Goal: Obtain resource: Download file/media

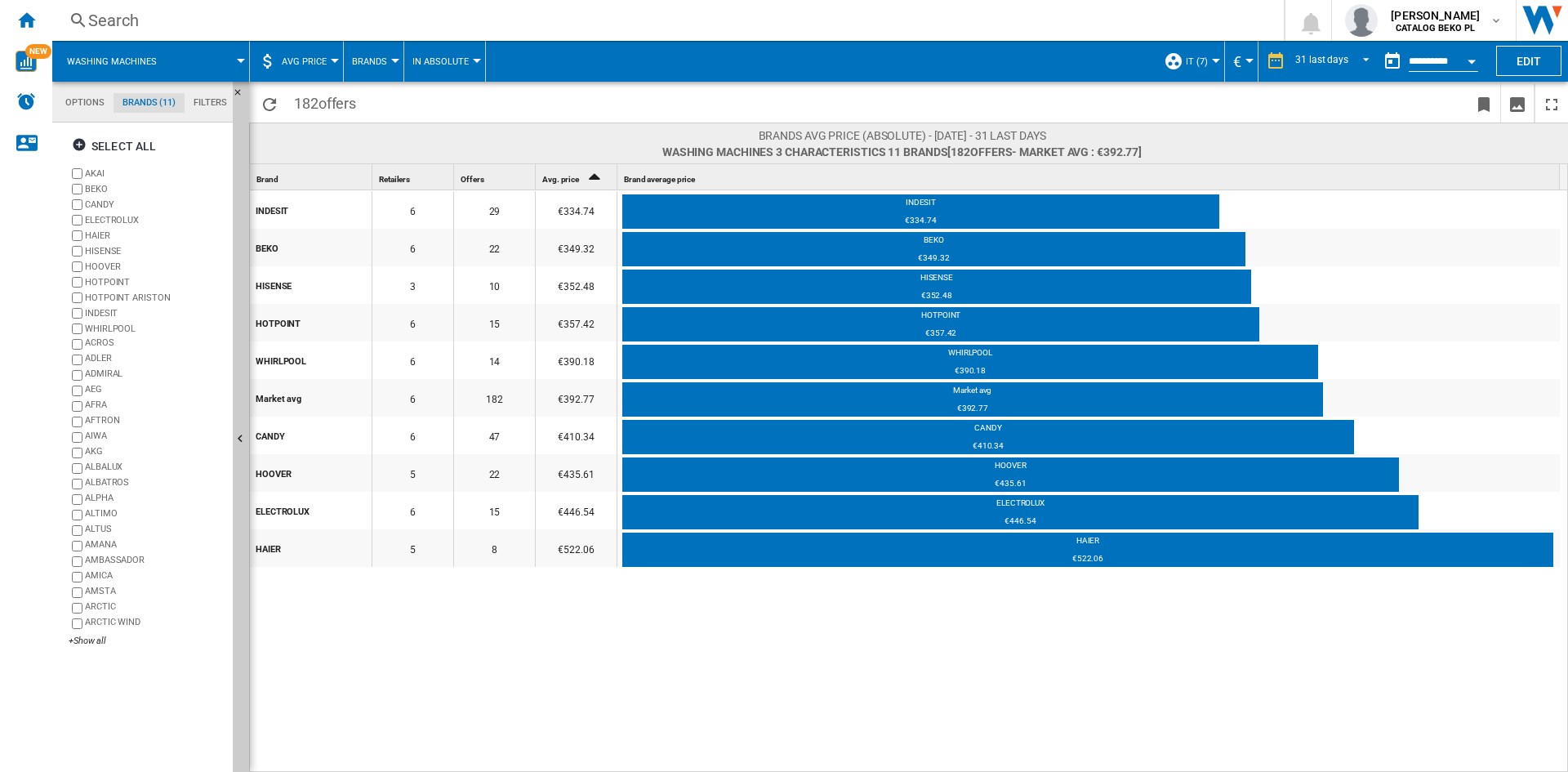
click at [815, 652] on div "INDESIT 6 29 €334.74 INDESIT €334.74 BEKO 6 22 €349.32 BEKO €349.32 HISENSE 3 1…" at bounding box center [909, 482] width 1319 height 583
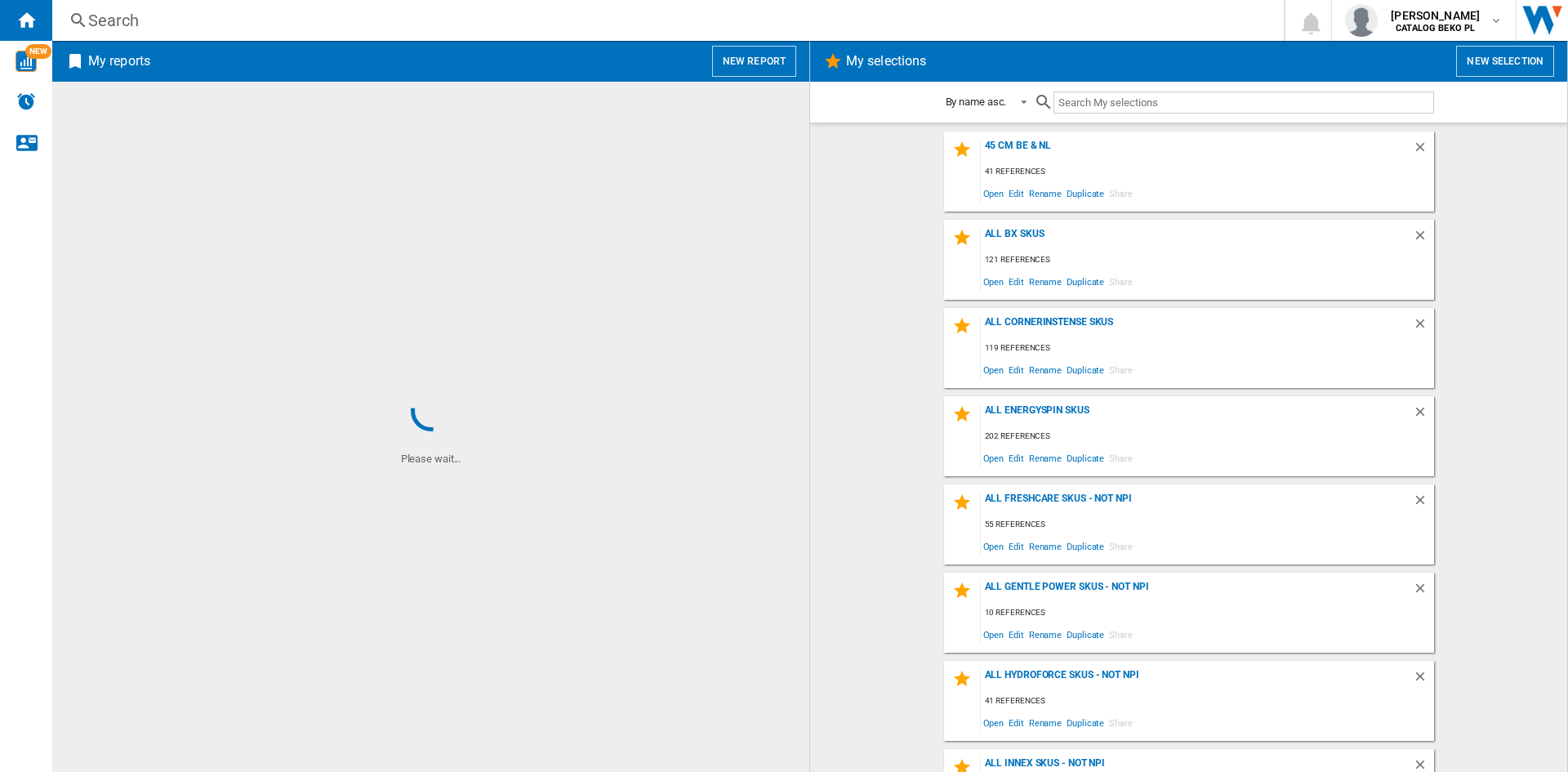
click at [769, 63] on button "New report" at bounding box center [753, 61] width 84 height 31
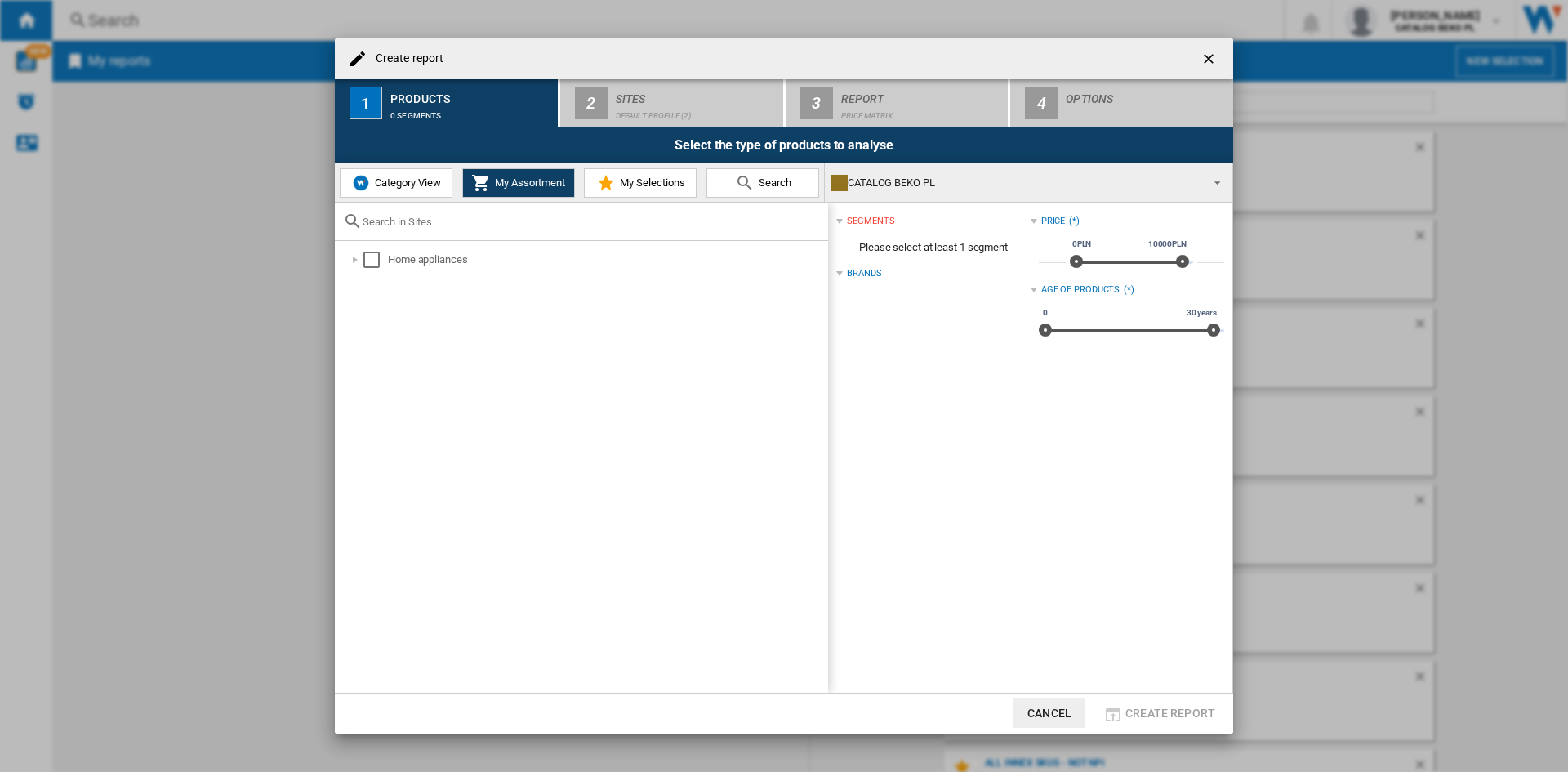
click at [431, 184] on span "Category View" at bounding box center [406, 182] width 70 height 12
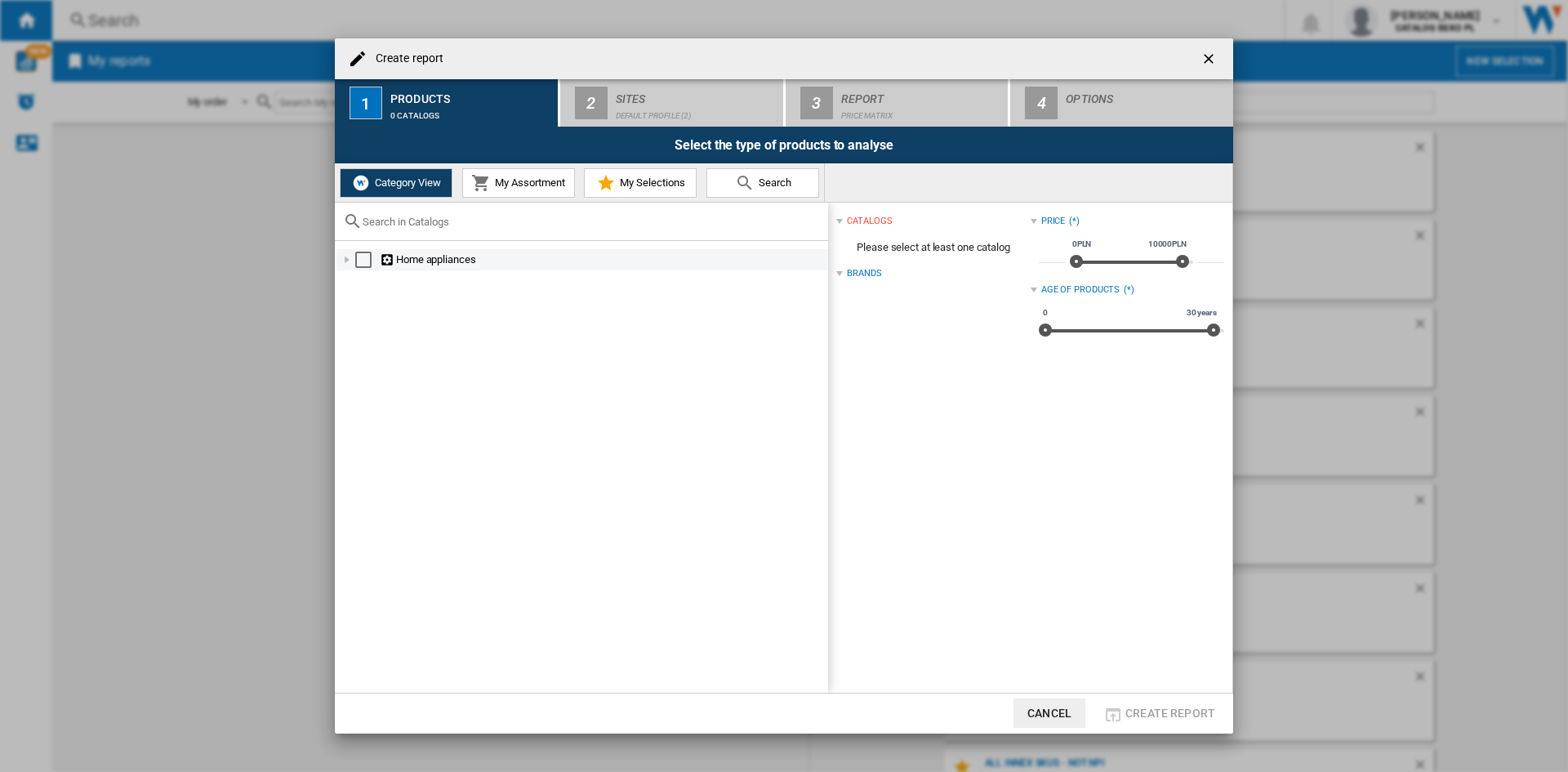
click at [348, 259] on div at bounding box center [347, 260] width 17 height 17
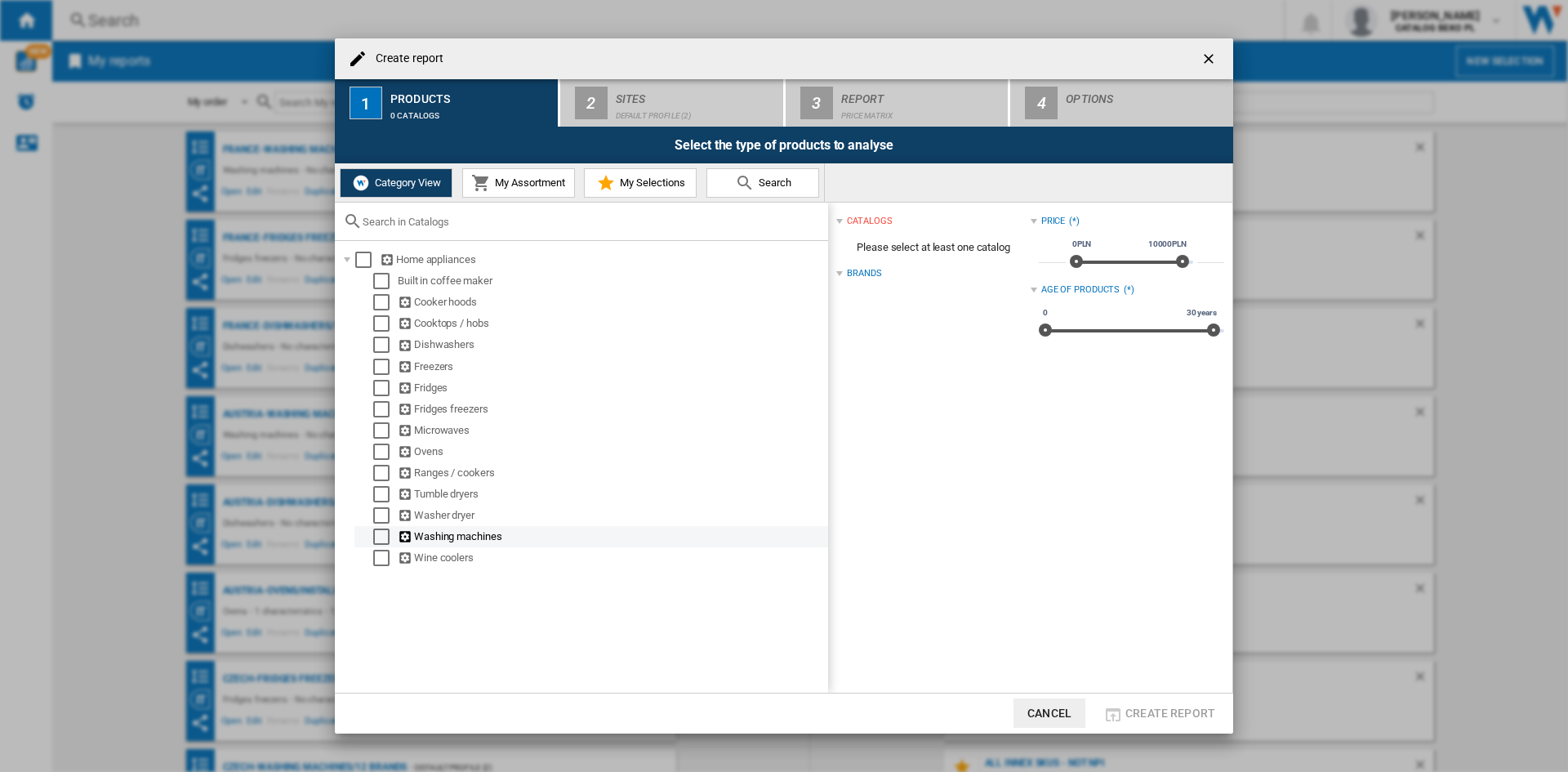
click at [373, 534] on div at bounding box center [365, 537] width 17 height 17
click at [380, 527] on div "Washing machines" at bounding box center [591, 537] width 474 height 21
click at [376, 540] on div "Select" at bounding box center [381, 537] width 17 height 17
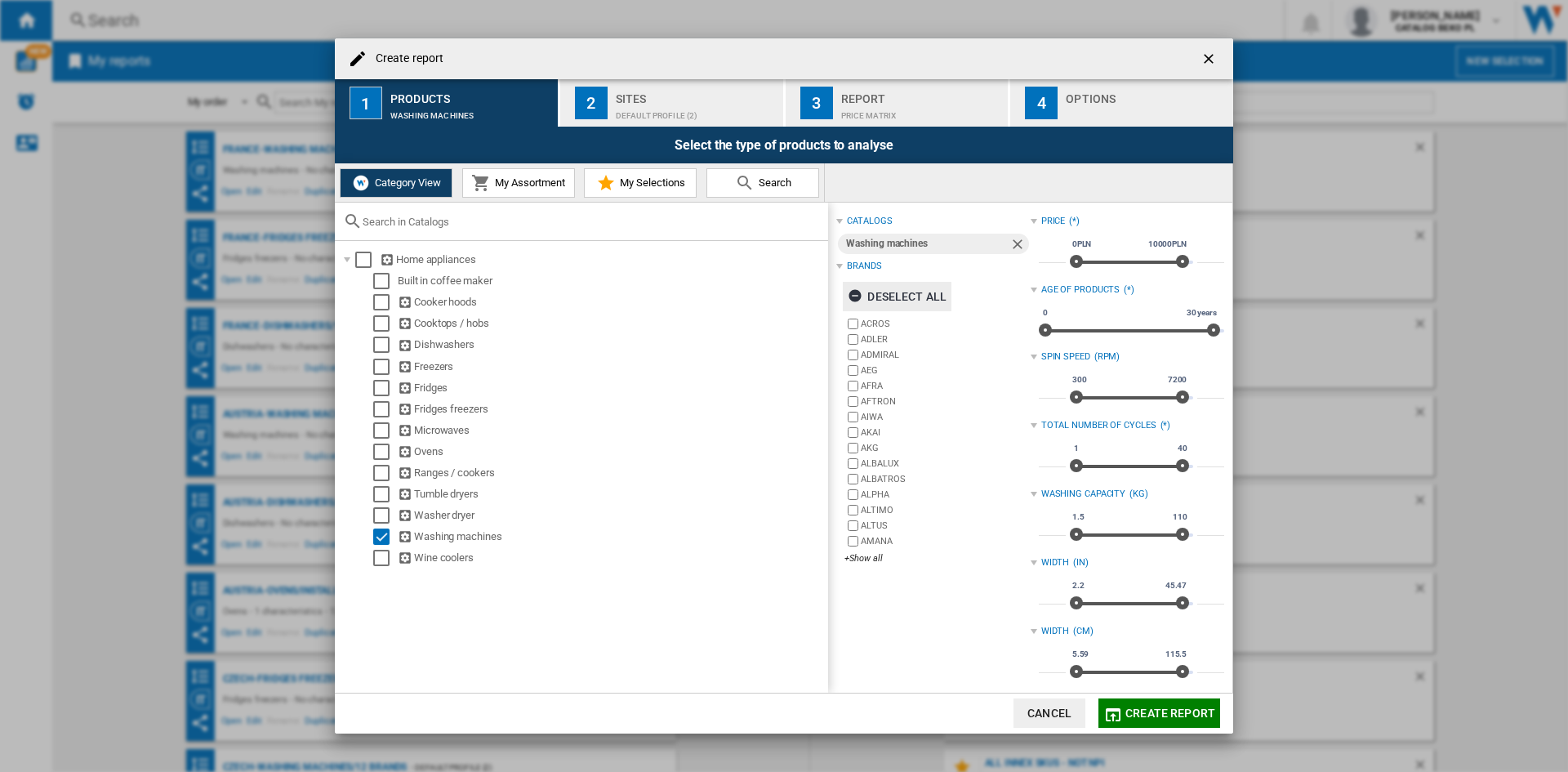
click at [935, 290] on div "Deselect all" at bounding box center [897, 296] width 99 height 29
click at [859, 576] on div "catalogs Washing machines Brands Select all ACROS [PERSON_NAME] ADMIRAL AEG [GE…" at bounding box center [933, 555] width 194 height 690
click at [859, 559] on div "+Show all" at bounding box center [937, 559] width 185 height 12
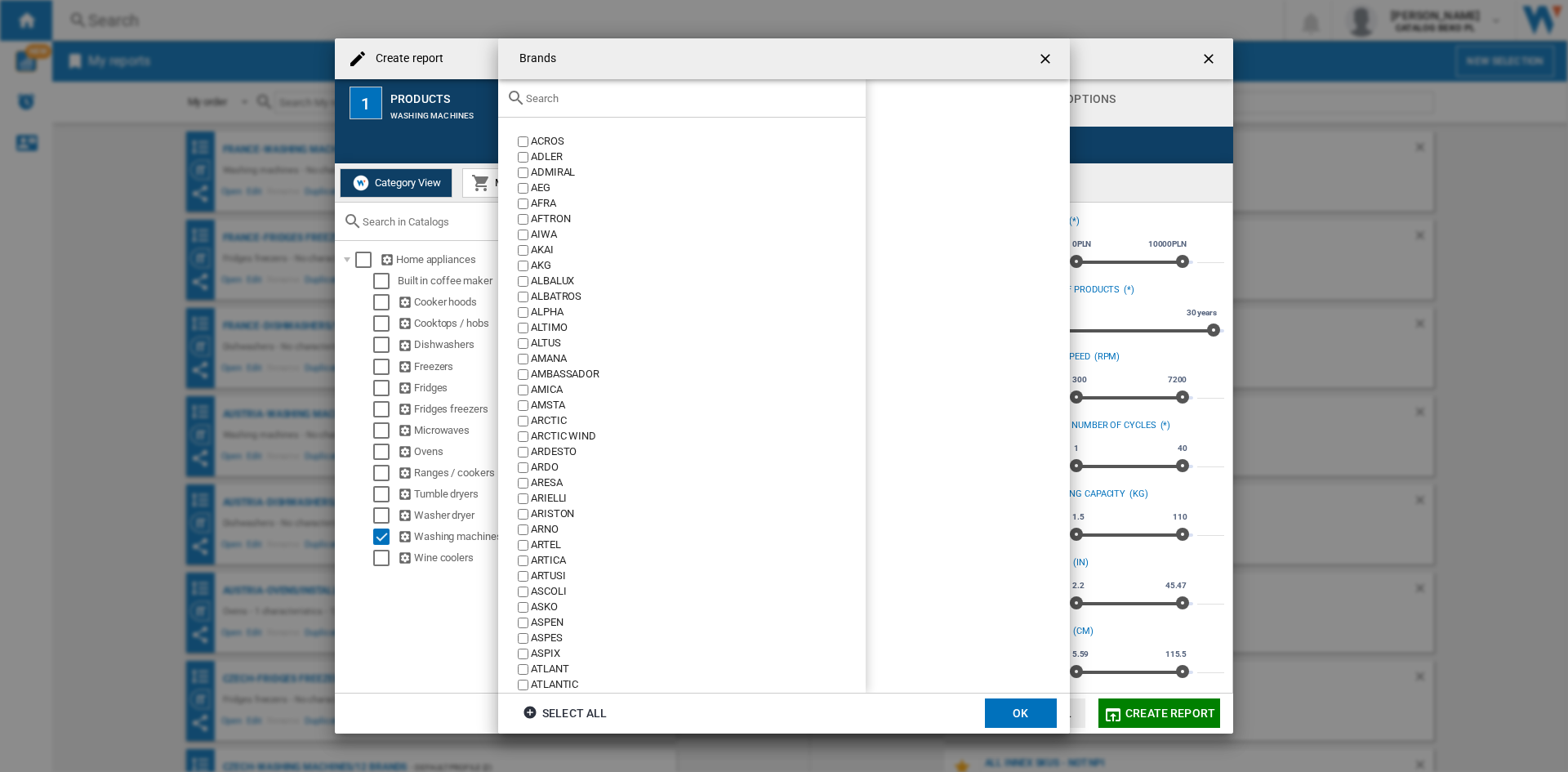
click at [720, 103] on input "text" at bounding box center [692, 99] width 331 height 12
click at [720, 102] on input "text" at bounding box center [692, 99] width 331 height 12
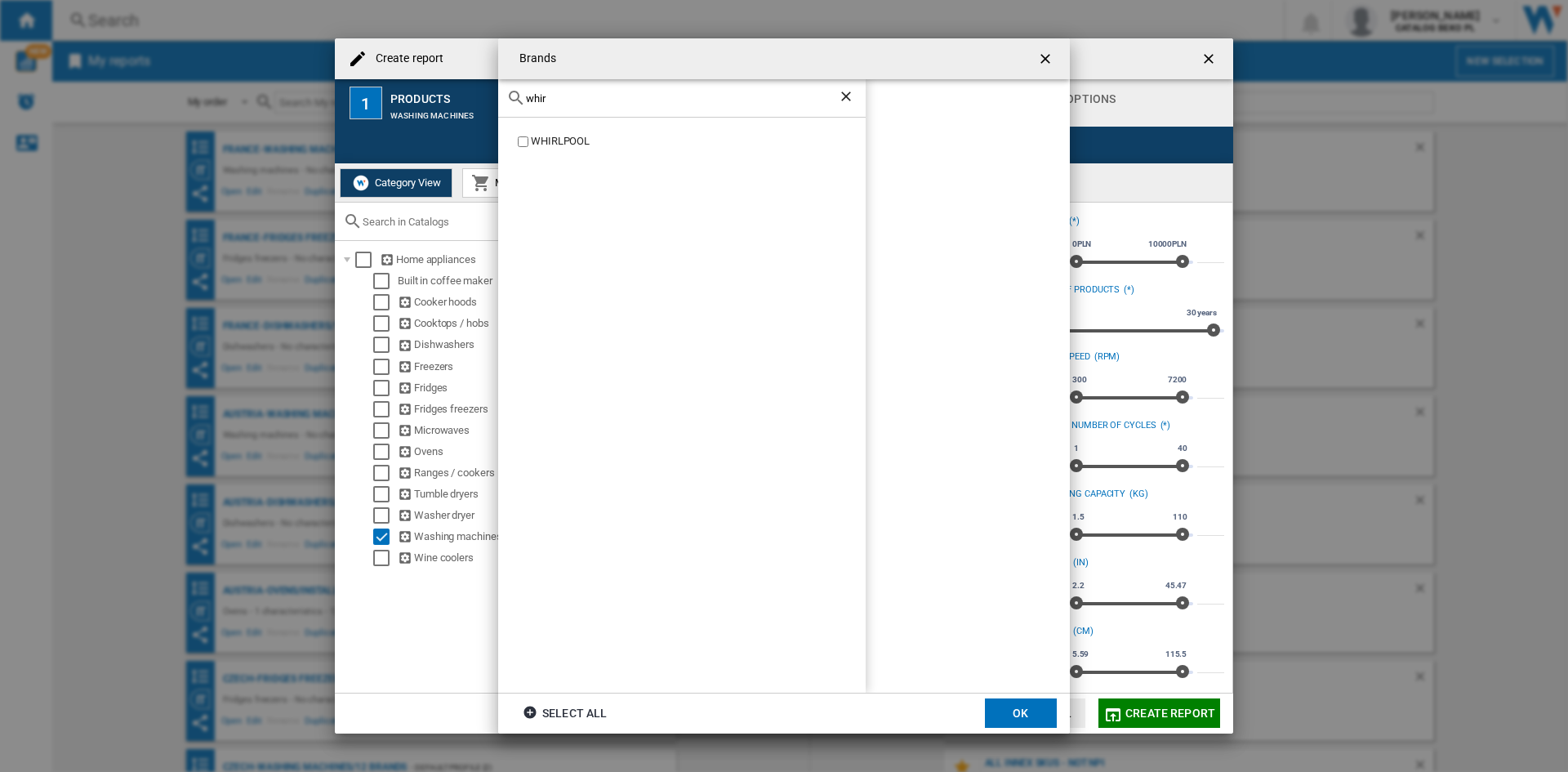
type input "whir"
click at [563, 152] on div "WHIRLPOOL" at bounding box center [681, 405] width 367 height 575
click at [559, 144] on div "WHIRLPOOL" at bounding box center [699, 142] width 335 height 16
click at [1006, 706] on button "OK" at bounding box center [1021, 713] width 72 height 29
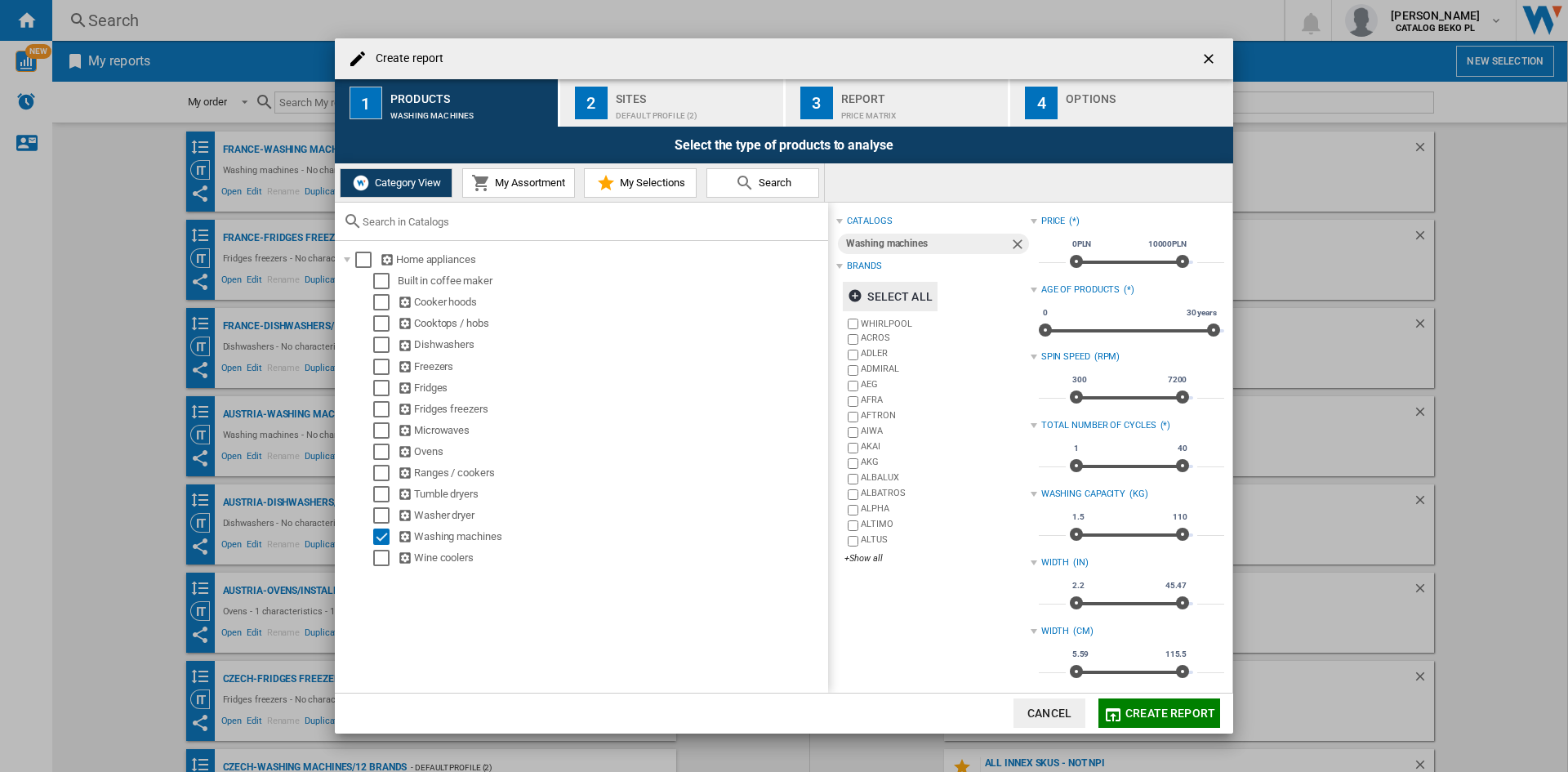
scroll to position [82, 0]
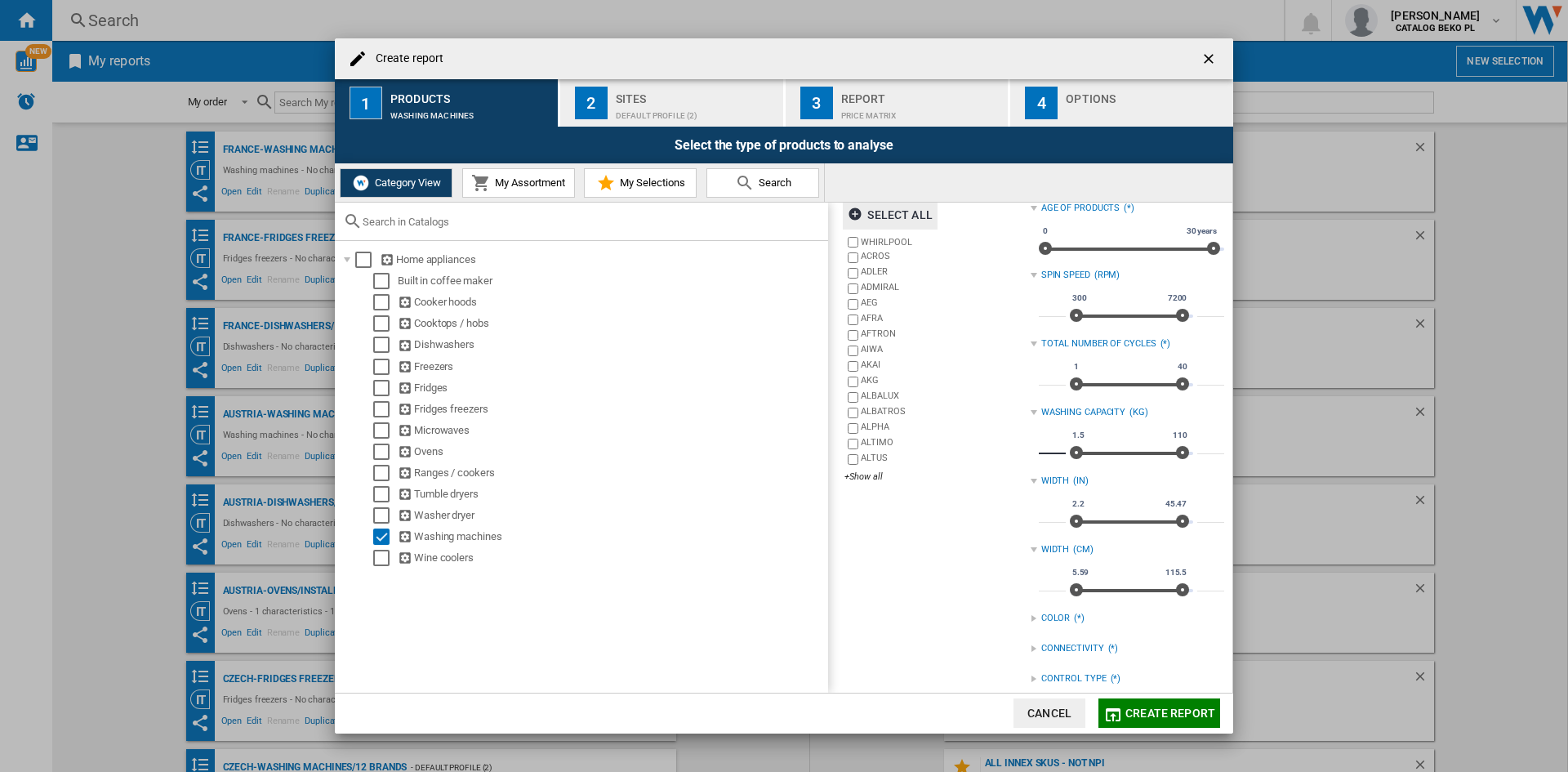
click at [1049, 441] on input "***" at bounding box center [1052, 446] width 27 height 17
type input "*"
click at [1203, 438] on input "***" at bounding box center [1210, 446] width 27 height 17
type input "*"
click at [924, 590] on div "catalogs Washing machines Brands Select all WHIRLPOOL ACROS [PERSON_NAME] ADMIR…" at bounding box center [933, 473] width 194 height 690
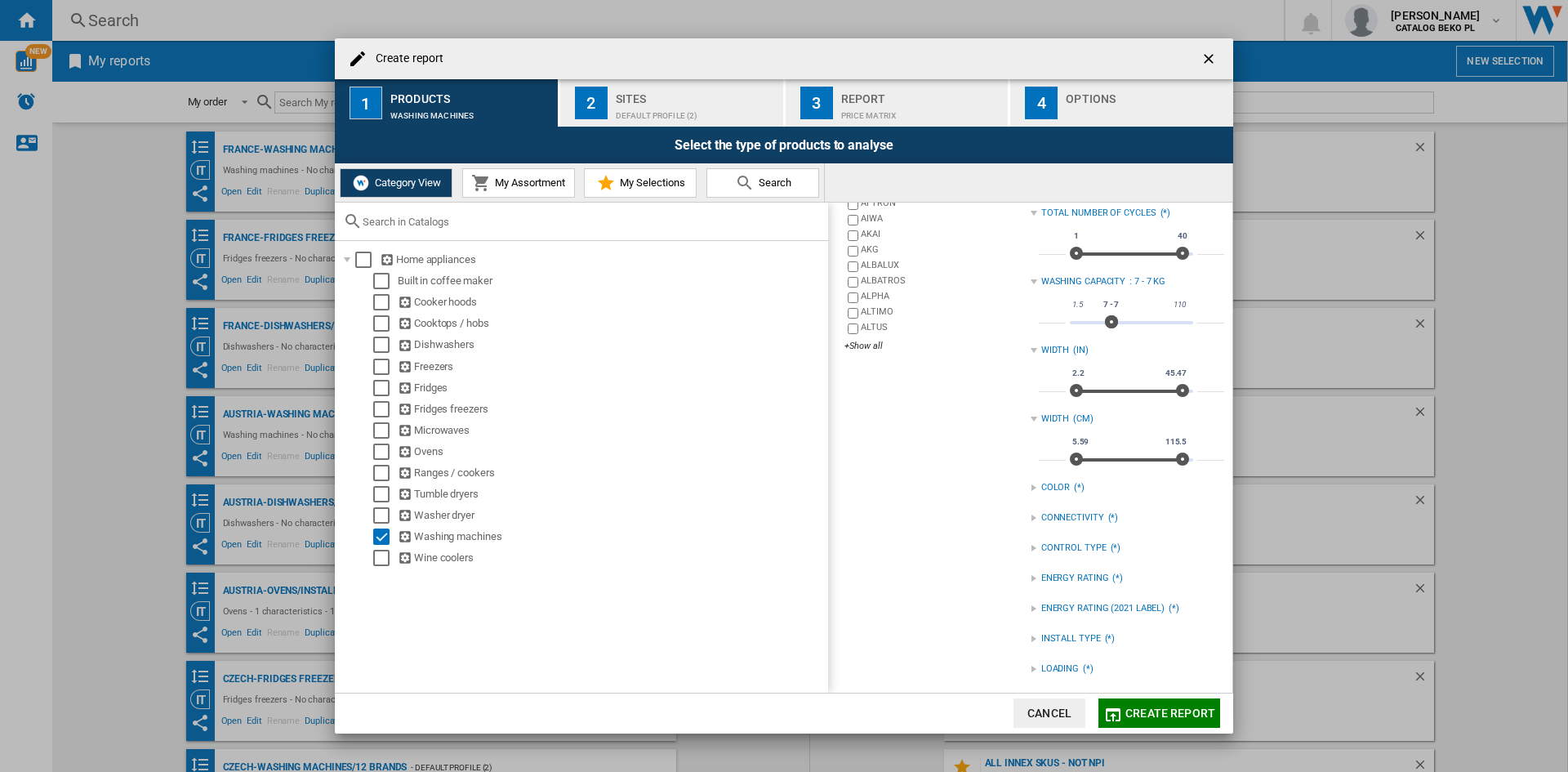
scroll to position [217, 0]
click at [1024, 636] on div "catalogs Washing machines Brands Select all WHIRLPOOL ACROS [PERSON_NAME] ADMIR…" at bounding box center [933, 339] width 194 height 690
click at [1021, 634] on div "catalogs Washing machines Brands Select all WHIRLPOOL ACROS [PERSON_NAME] ADMIR…" at bounding box center [933, 339] width 194 height 690
click at [1034, 637] on div "INSTALL TYPE (*)" at bounding box center [1128, 635] width 194 height 21
click at [1055, 663] on div "FREESTANDING" at bounding box center [1140, 669] width 169 height 16
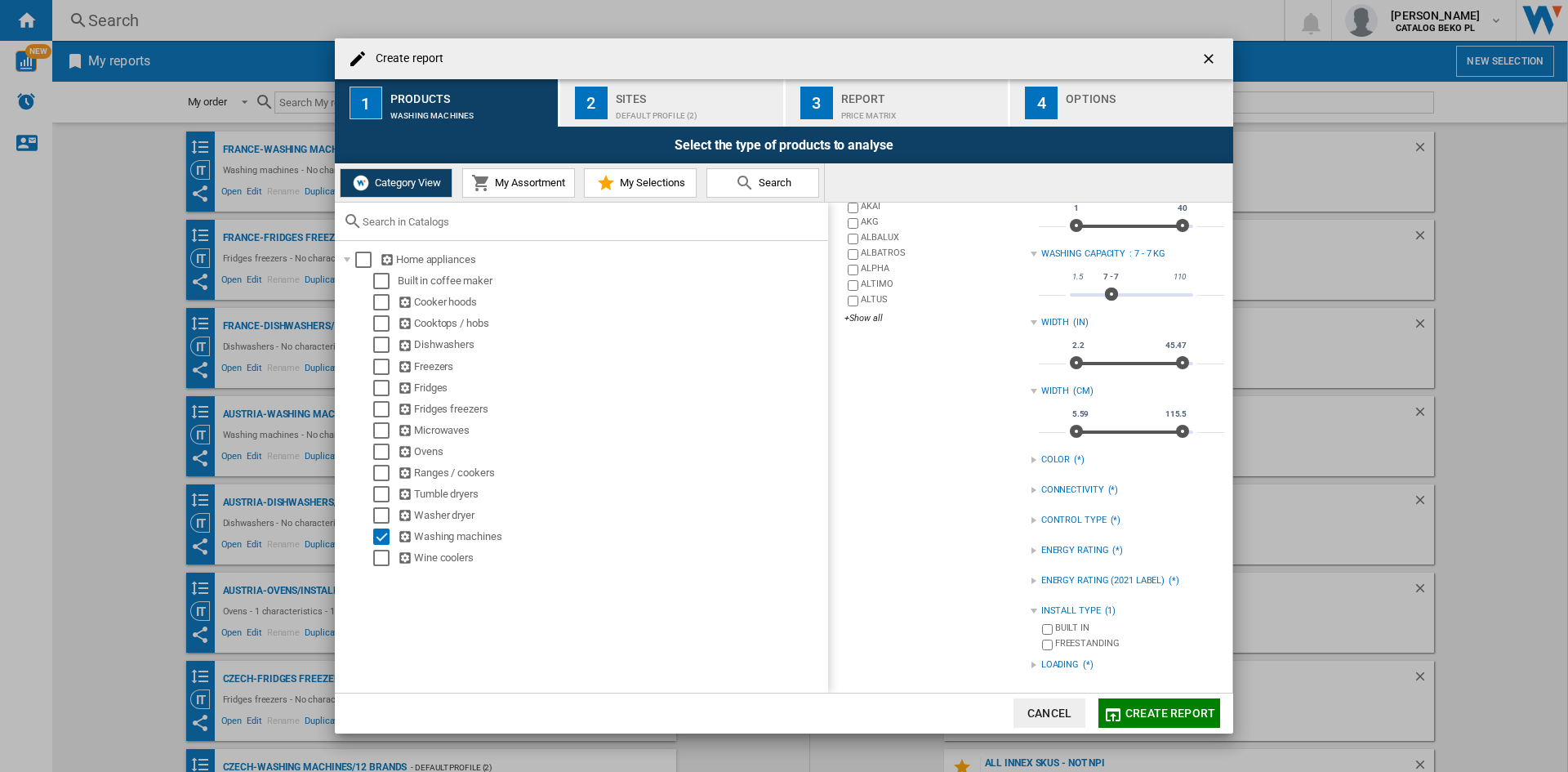
click at [1031, 665] on div at bounding box center [1033, 664] width 6 height 6
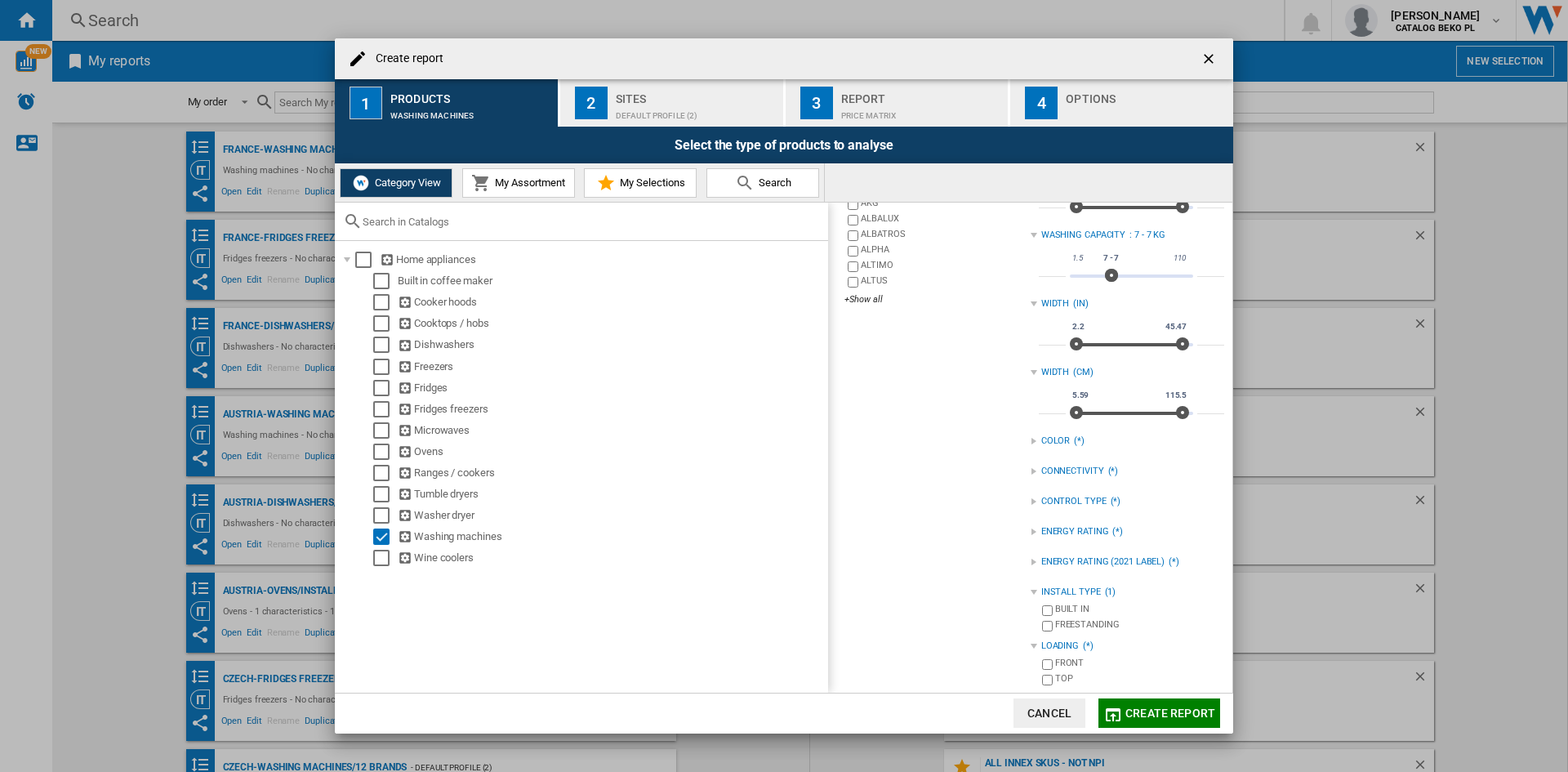
scroll to position [264, 0]
drag, startPoint x: 1118, startPoint y: 704, endPoint x: 1037, endPoint y: 399, distance: 315.6
click at [1037, 407] on md-dialog-content "Create report 1 Products Washing machines 2 Sites Default profile (2) 3 Report …" at bounding box center [784, 386] width 899 height 695
click at [1113, 89] on div "Options" at bounding box center [1146, 93] width 161 height 17
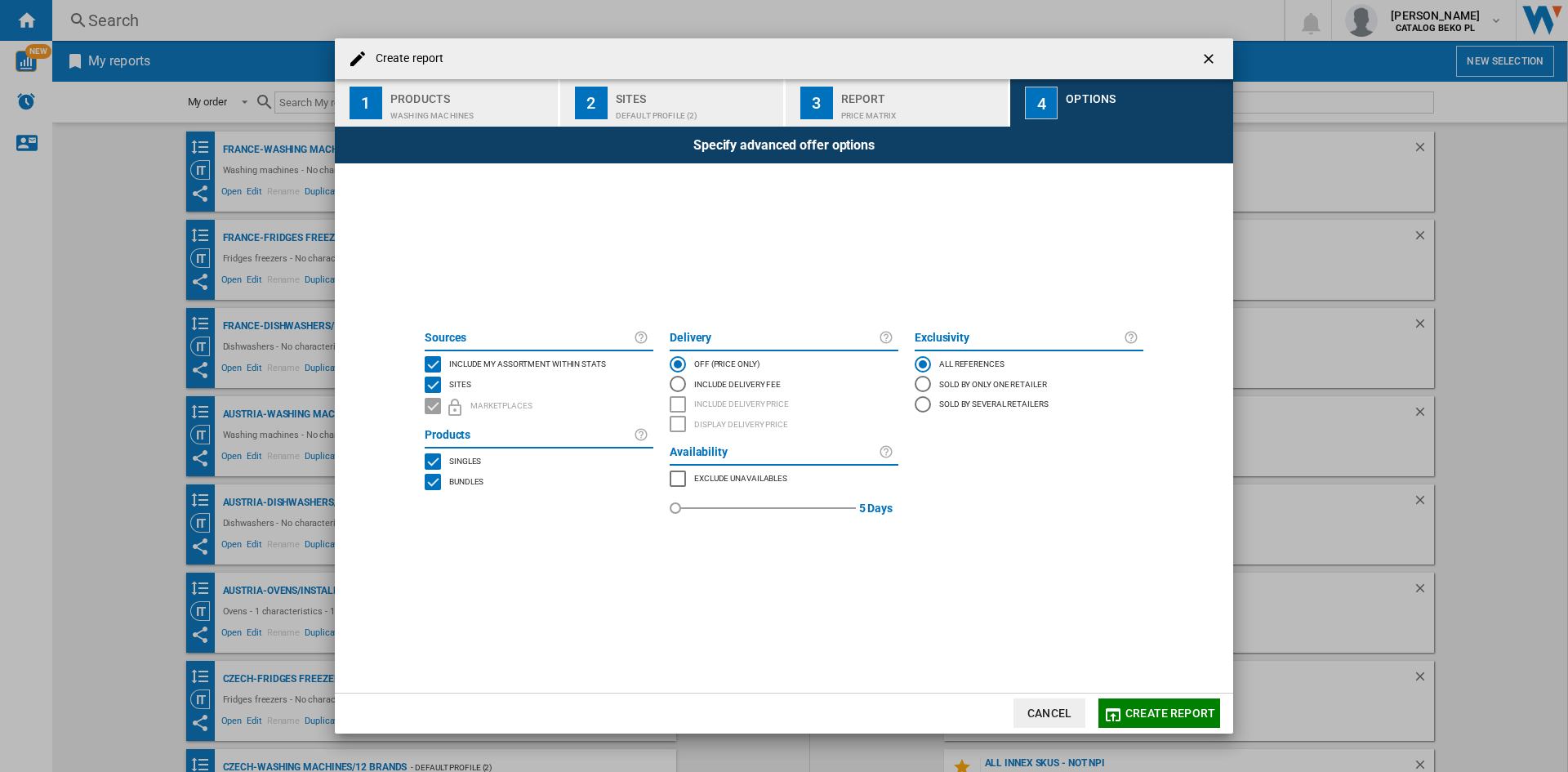
click at [597, 363] on span "Include my assortment within stats" at bounding box center [528, 362] width 157 height 11
click at [1181, 702] on button "Create report" at bounding box center [1159, 713] width 122 height 29
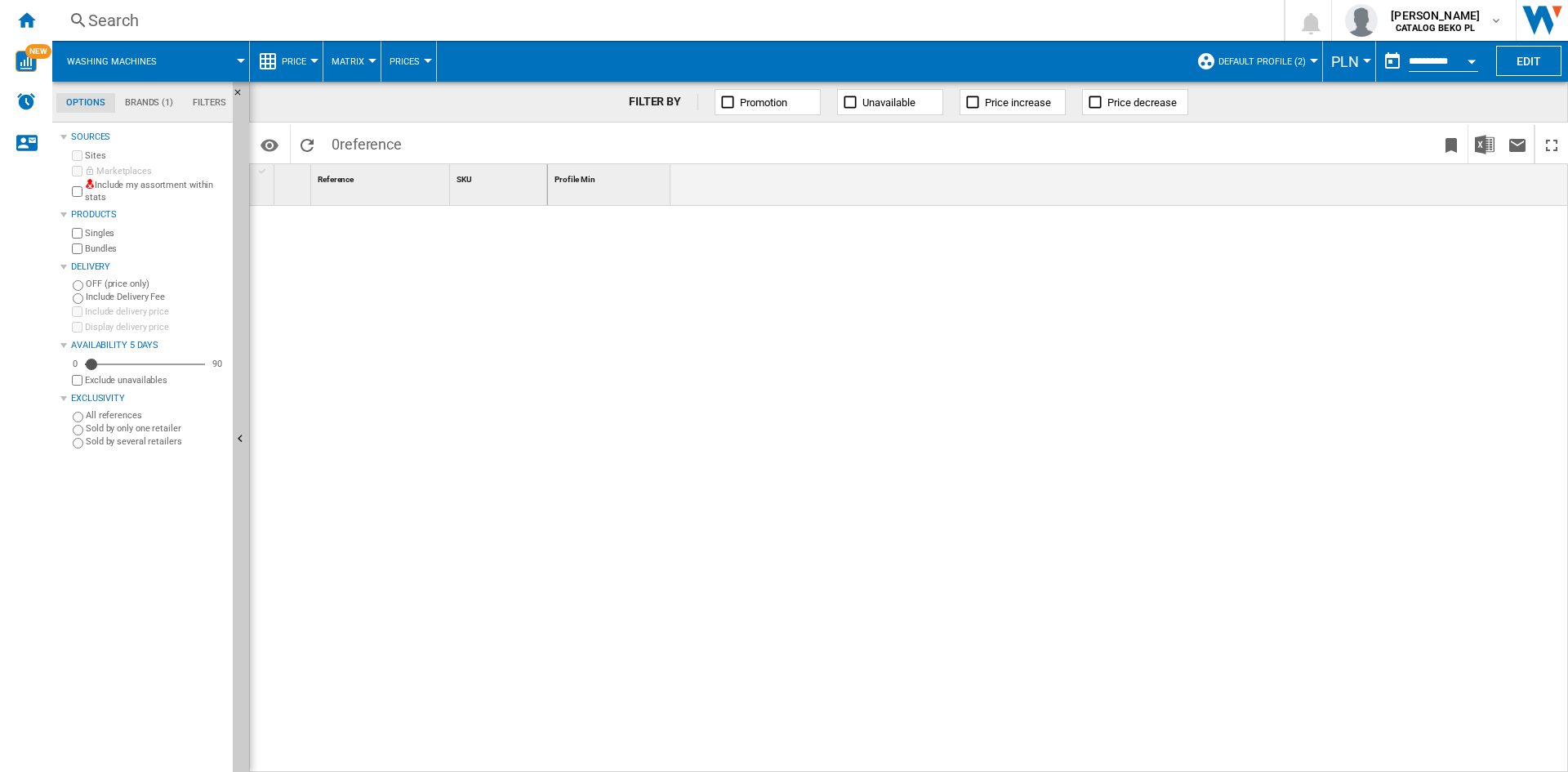
click at [292, 62] on span "Price" at bounding box center [294, 62] width 25 height 11
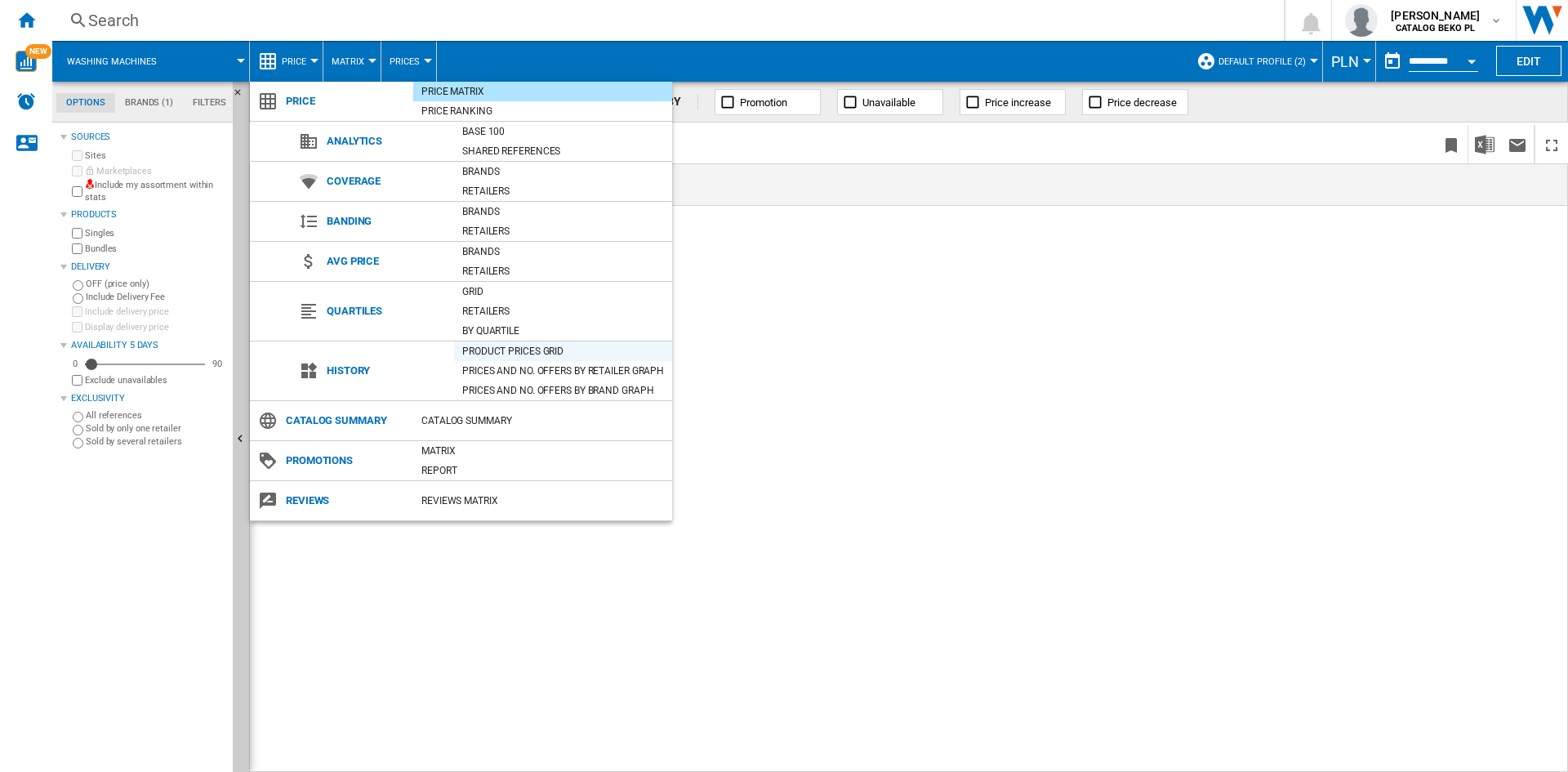
click at [505, 349] on div "Product prices grid" at bounding box center [563, 351] width 218 height 17
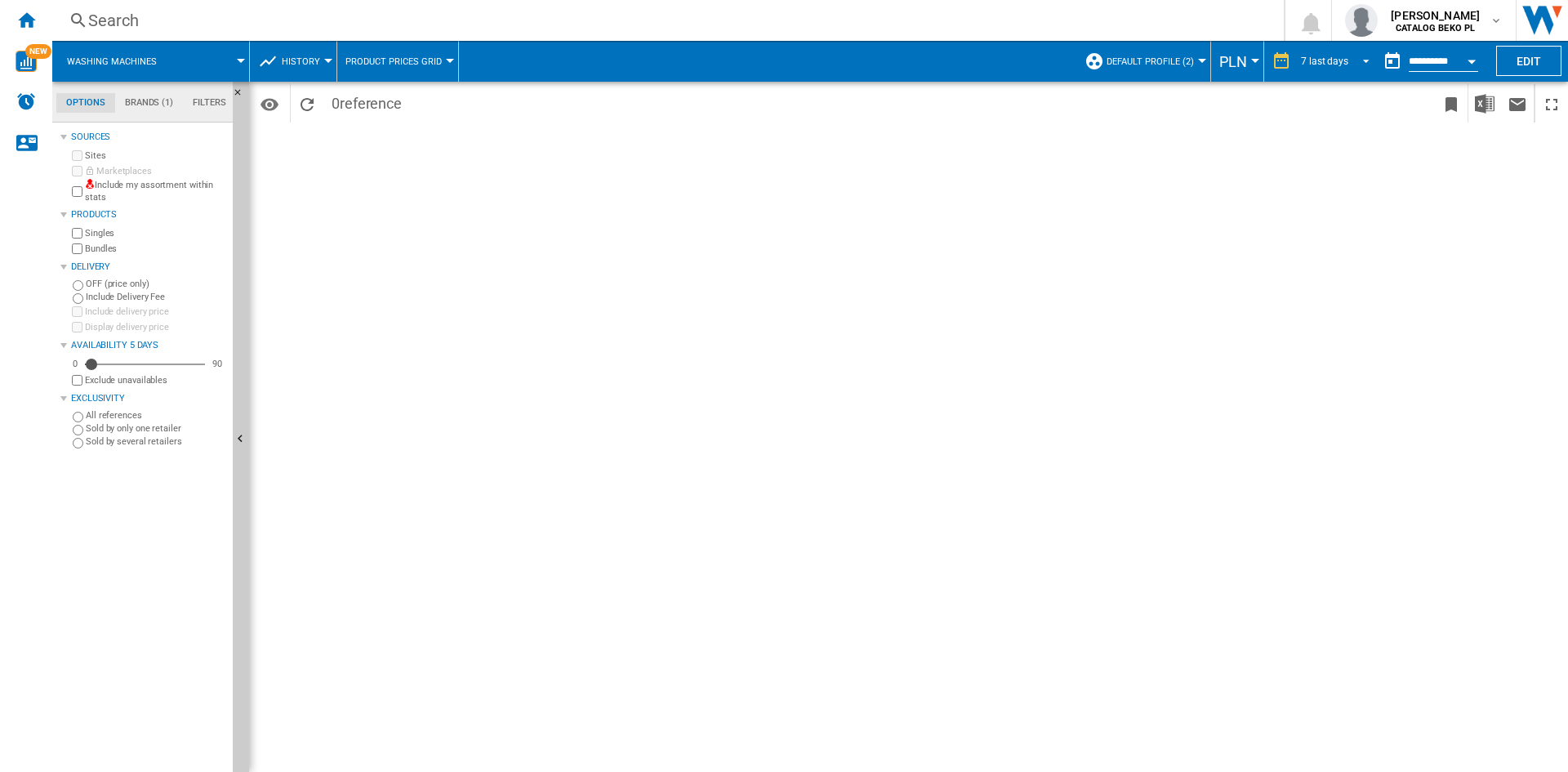
click at [1325, 63] on div "7 last days" at bounding box center [1325, 61] width 48 height 11
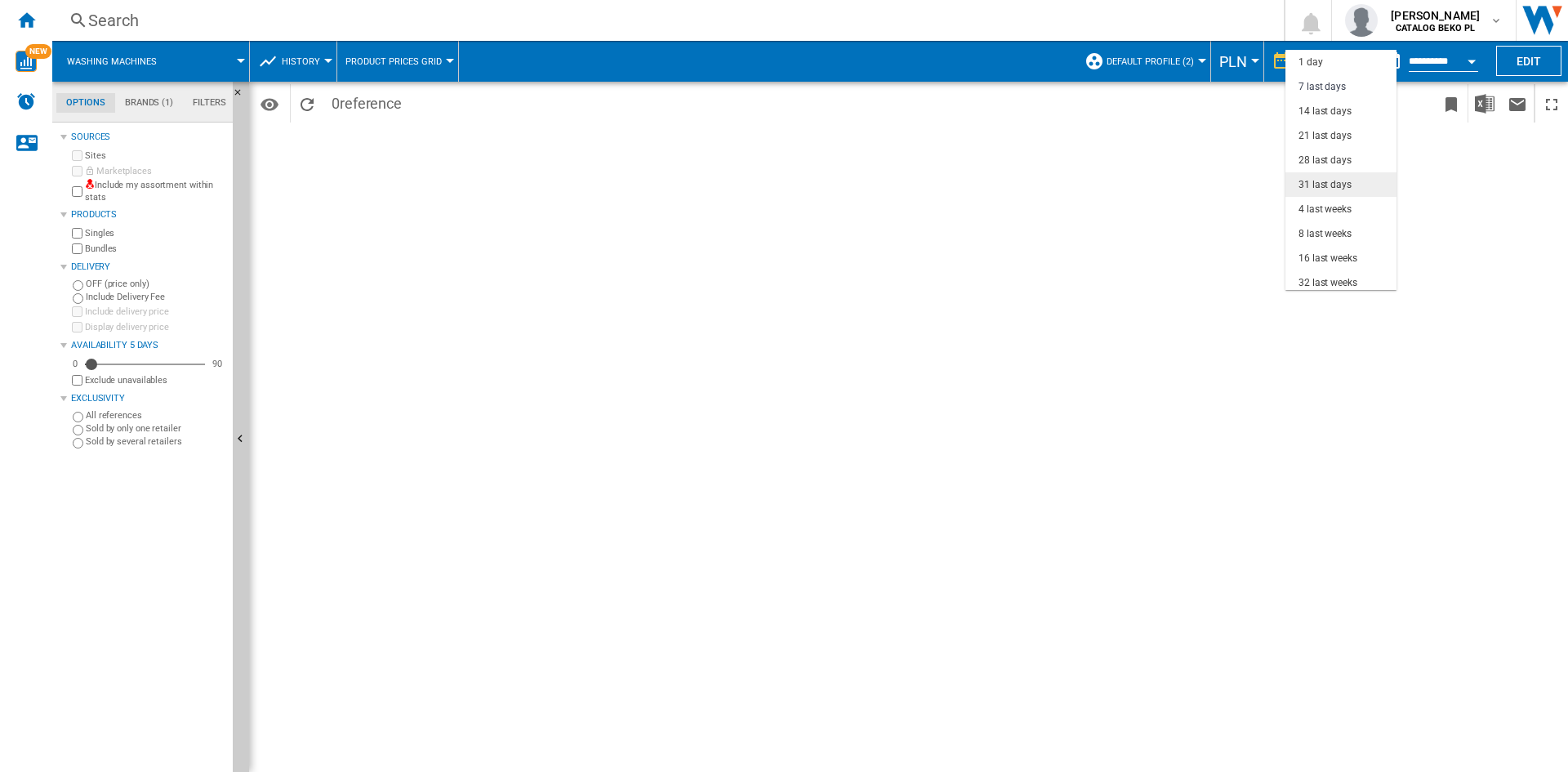
scroll to position [25, 0]
click at [1320, 261] on div "32 last weeks" at bounding box center [1328, 259] width 59 height 14
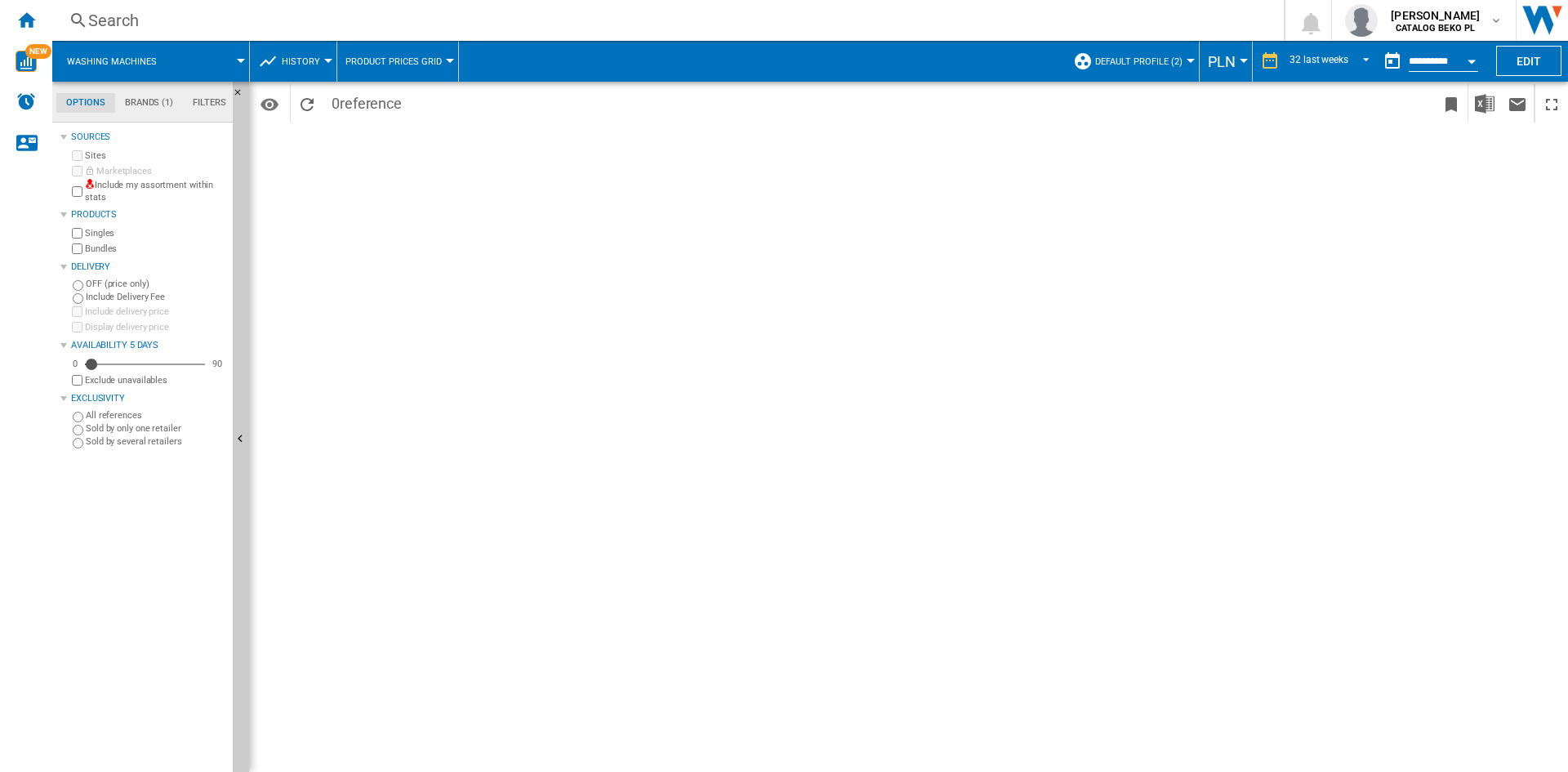
click at [1239, 59] on div "Currency" at bounding box center [1243, 61] width 8 height 4
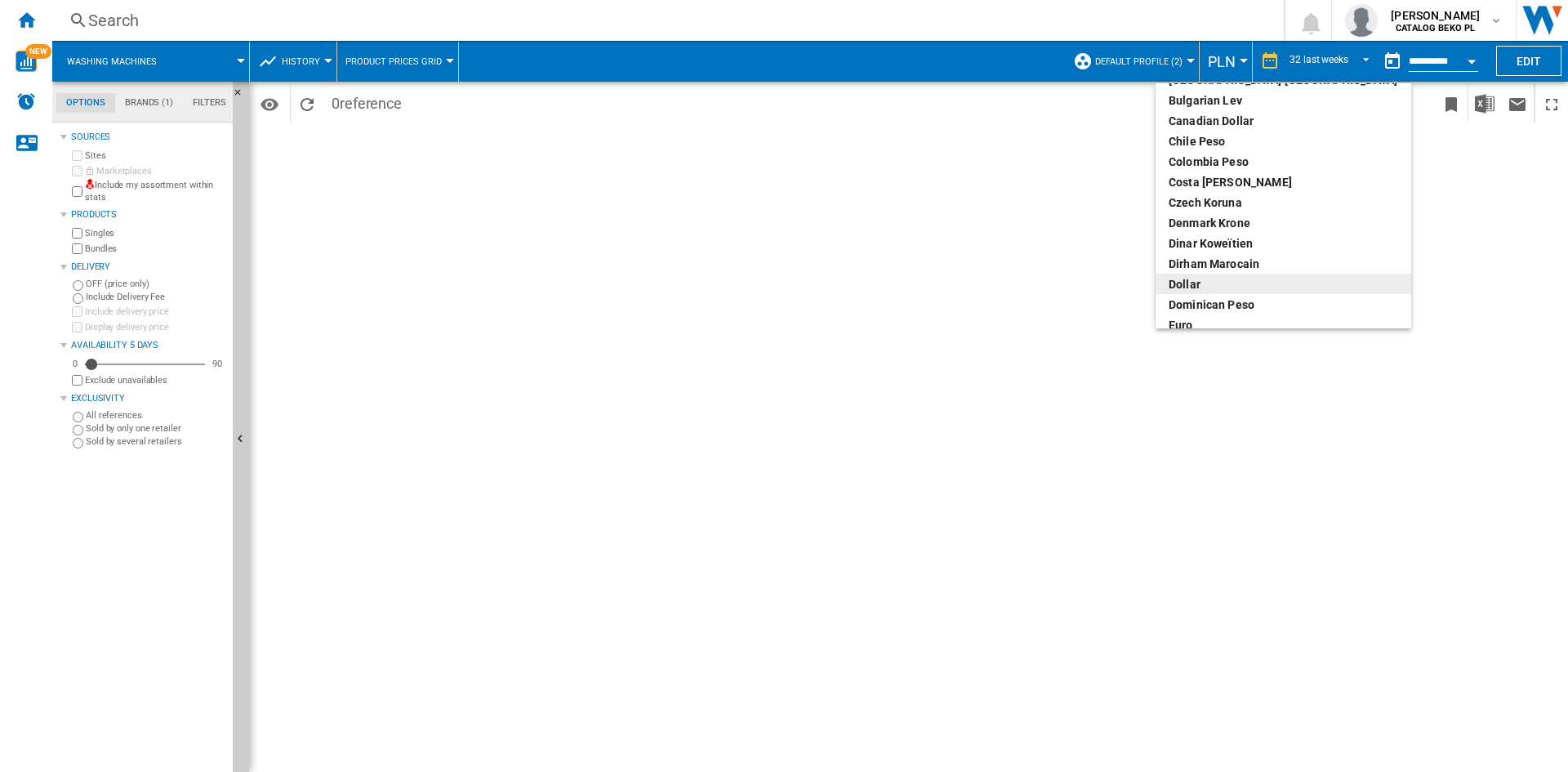
scroll to position [163, 0]
click at [1196, 243] on div "euro" at bounding box center [1283, 243] width 229 height 17
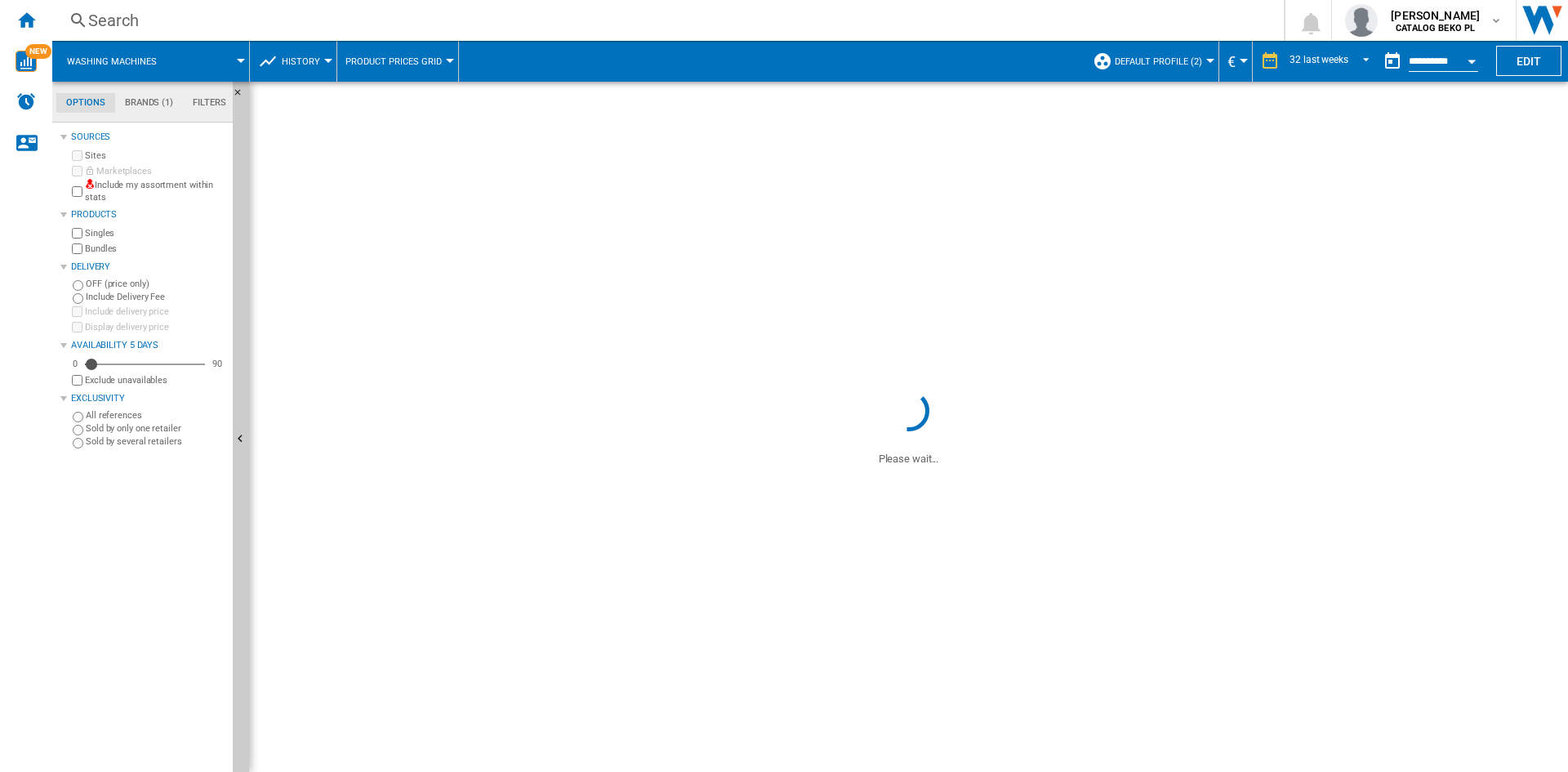
click at [1192, 64] on span "Default profile (2)" at bounding box center [1158, 62] width 87 height 11
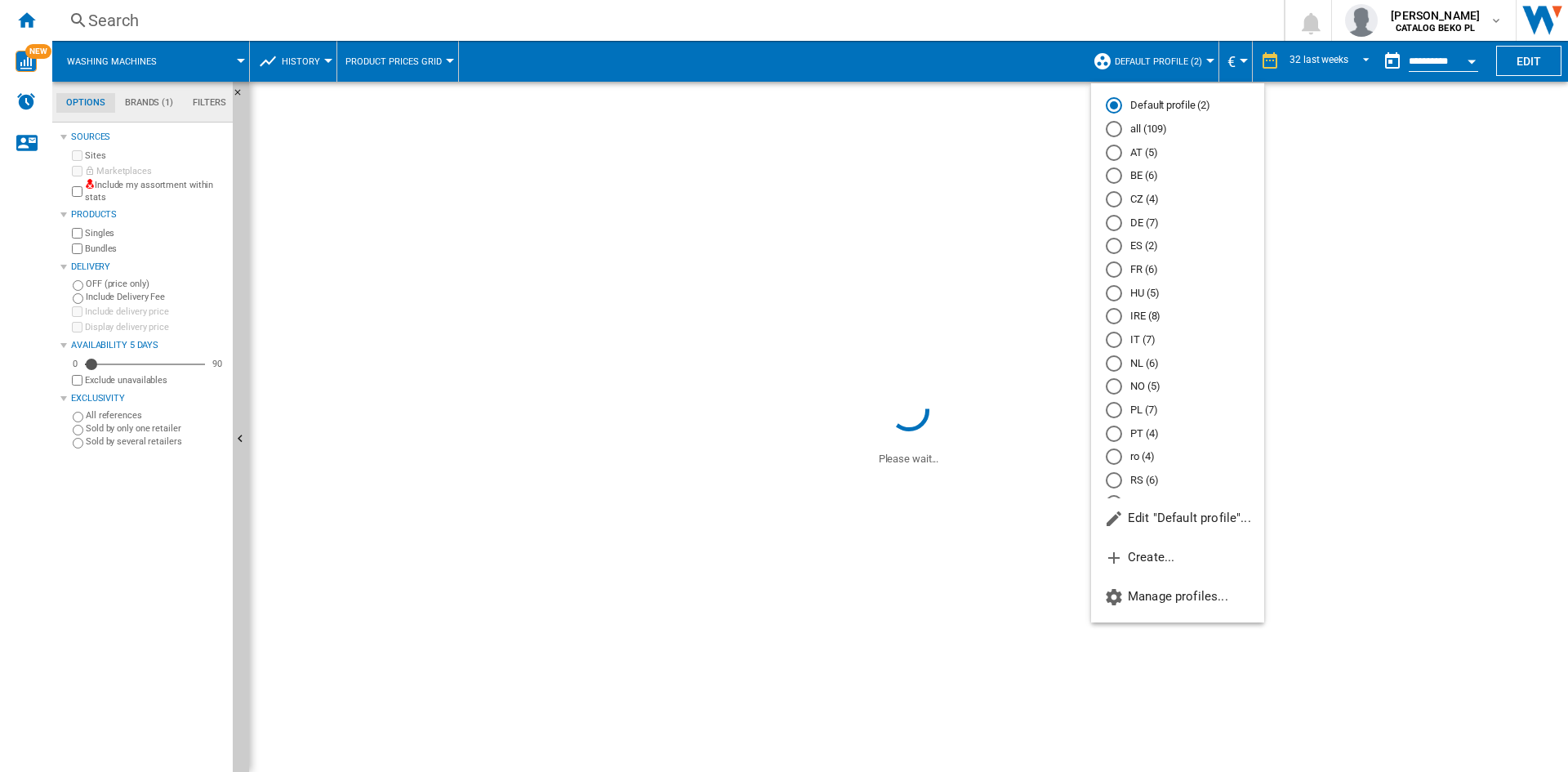
click at [1140, 335] on md-radio-button "IT (7)" at bounding box center [1177, 340] width 144 height 16
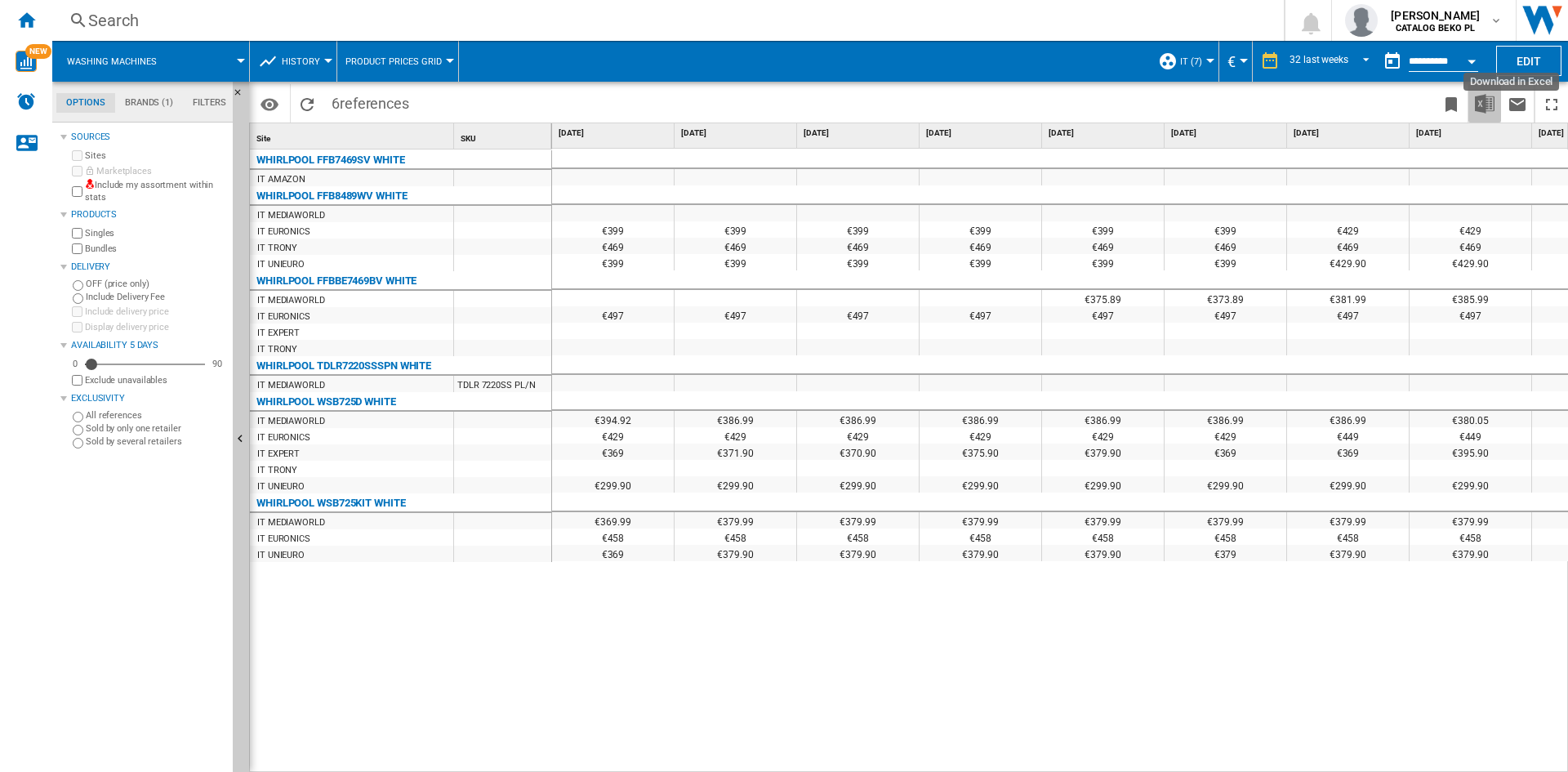
click at [1483, 100] on img "Download in Excel" at bounding box center [1484, 104] width 19 height 19
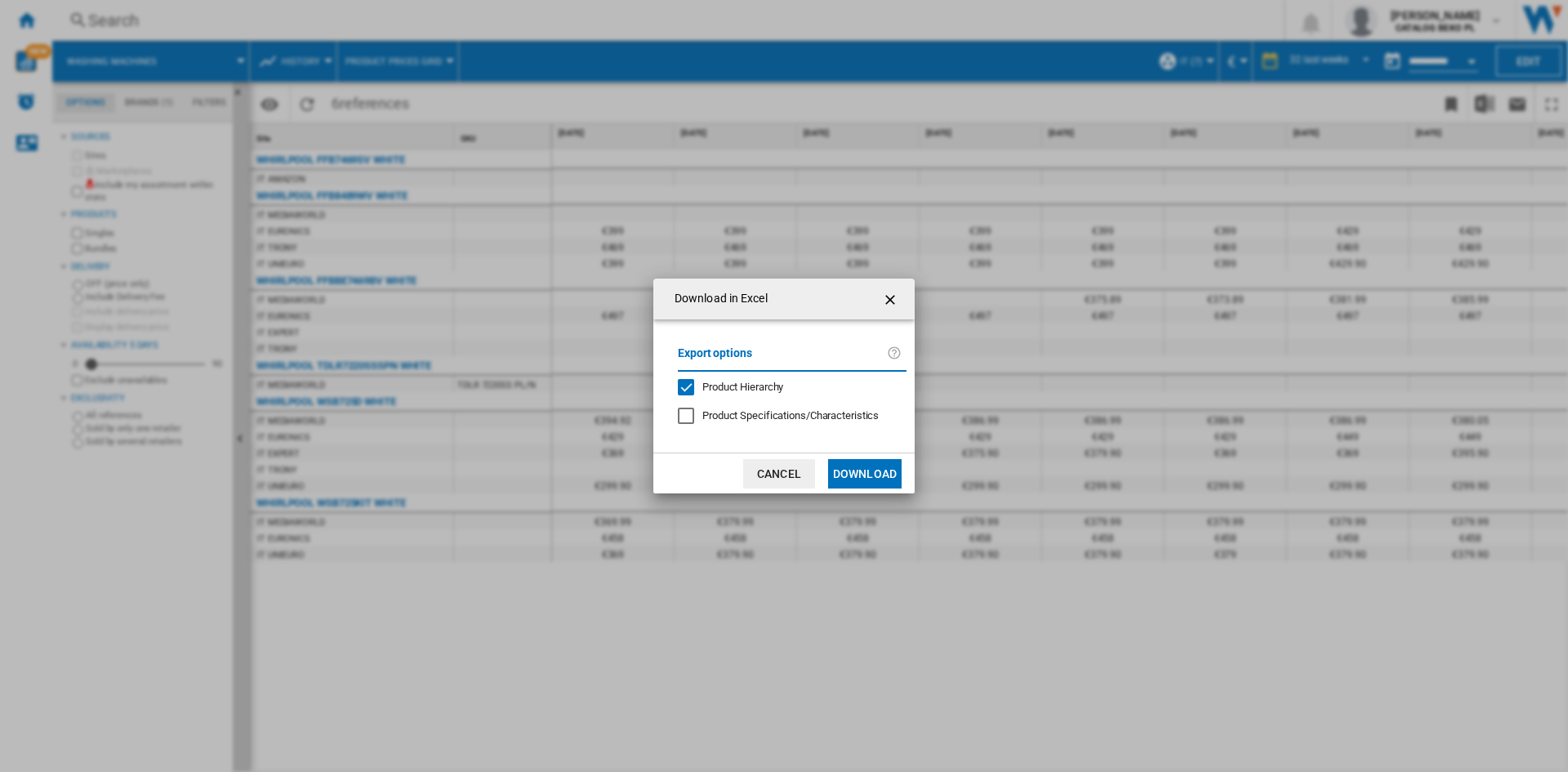
click at [777, 387] on span "Product Hierarchy" at bounding box center [743, 387] width 81 height 12
click at [857, 476] on button "Download" at bounding box center [864, 473] width 73 height 29
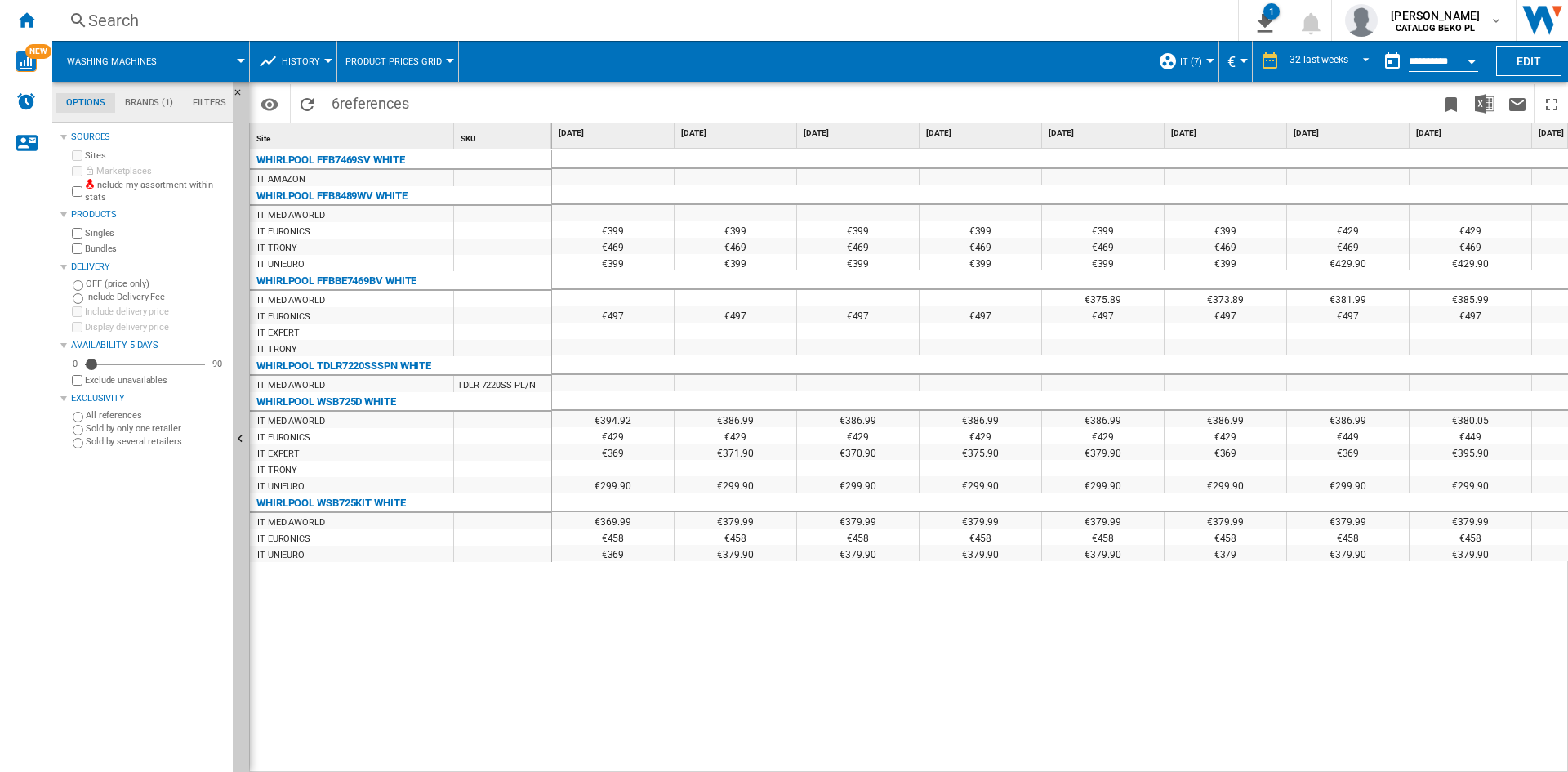
click at [204, 93] on md-tabs-canvas "Options Brands (1) Filters Options Brands (1) Filters" at bounding box center [150, 102] width 196 height 41
click at [207, 102] on md-tab-item "Filters" at bounding box center [210, 103] width 53 height 19
